Goal: Navigation & Orientation: Go to known website

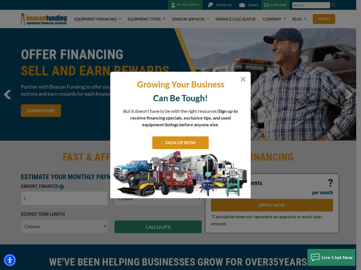
click at [180, 135] on div "Growing Your Business Can Be Tough! But it doesn't have to be with the right re…" at bounding box center [180, 135] width 140 height 127
click at [10, 261] on img "Accessibility Menu" at bounding box center [10, 260] width 12 height 12
click at [178, 135] on body "Skip to main content Enable accessibility for low vision Open the accessibility…" at bounding box center [180, 135] width 361 height 270
click at [180, 135] on body "Skip to main content Enable accessibility for low vision Open the accessibility…" at bounding box center [180, 135] width 361 height 270
click at [331, 258] on body "Skip to main content Enable accessibility for low vision Open the accessibility…" at bounding box center [180, 135] width 361 height 270
